Goal: Check status: Check status

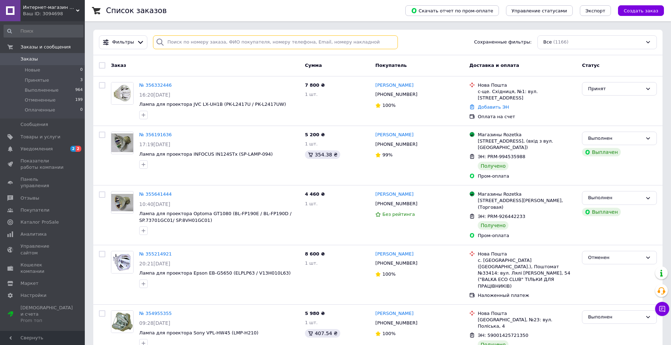
click at [190, 41] on input "search" at bounding box center [275, 42] width 245 height 14
type input "[PERSON_NAME]"
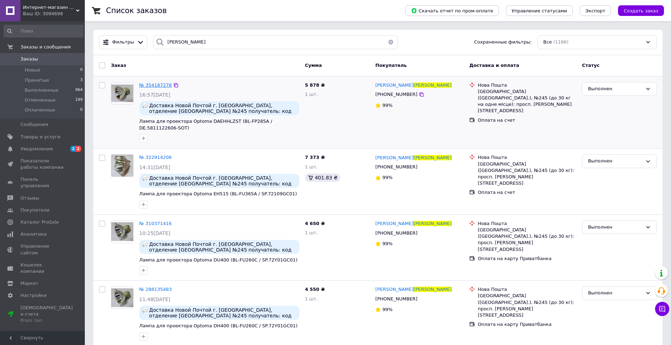
click at [162, 86] on span "№ 354187278" at bounding box center [155, 84] width 33 height 5
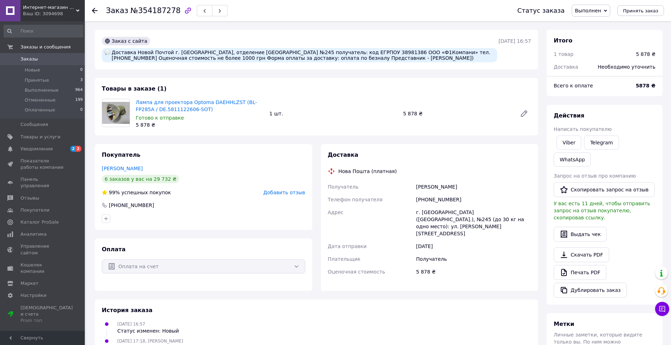
click at [35, 58] on span "Заказы" at bounding box center [29, 59] width 17 height 6
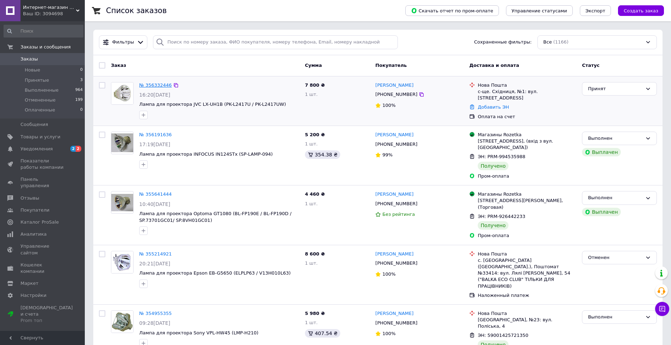
click at [158, 87] on link "№ 356332446" at bounding box center [155, 84] width 33 height 5
